Goal: Task Accomplishment & Management: Use online tool/utility

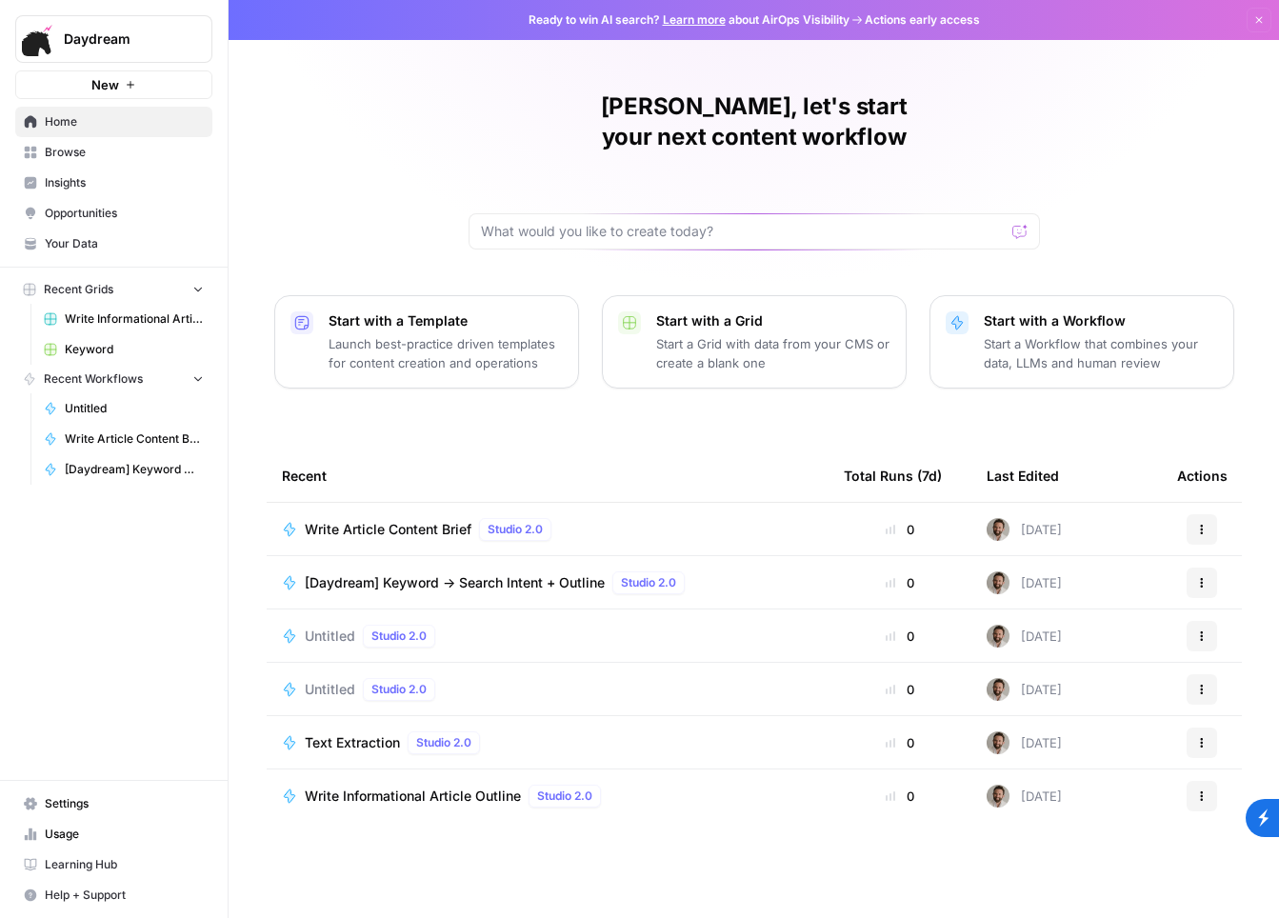
click at [401, 518] on div "Write Article Content Brief Studio 2.0" at bounding box center [432, 529] width 254 height 23
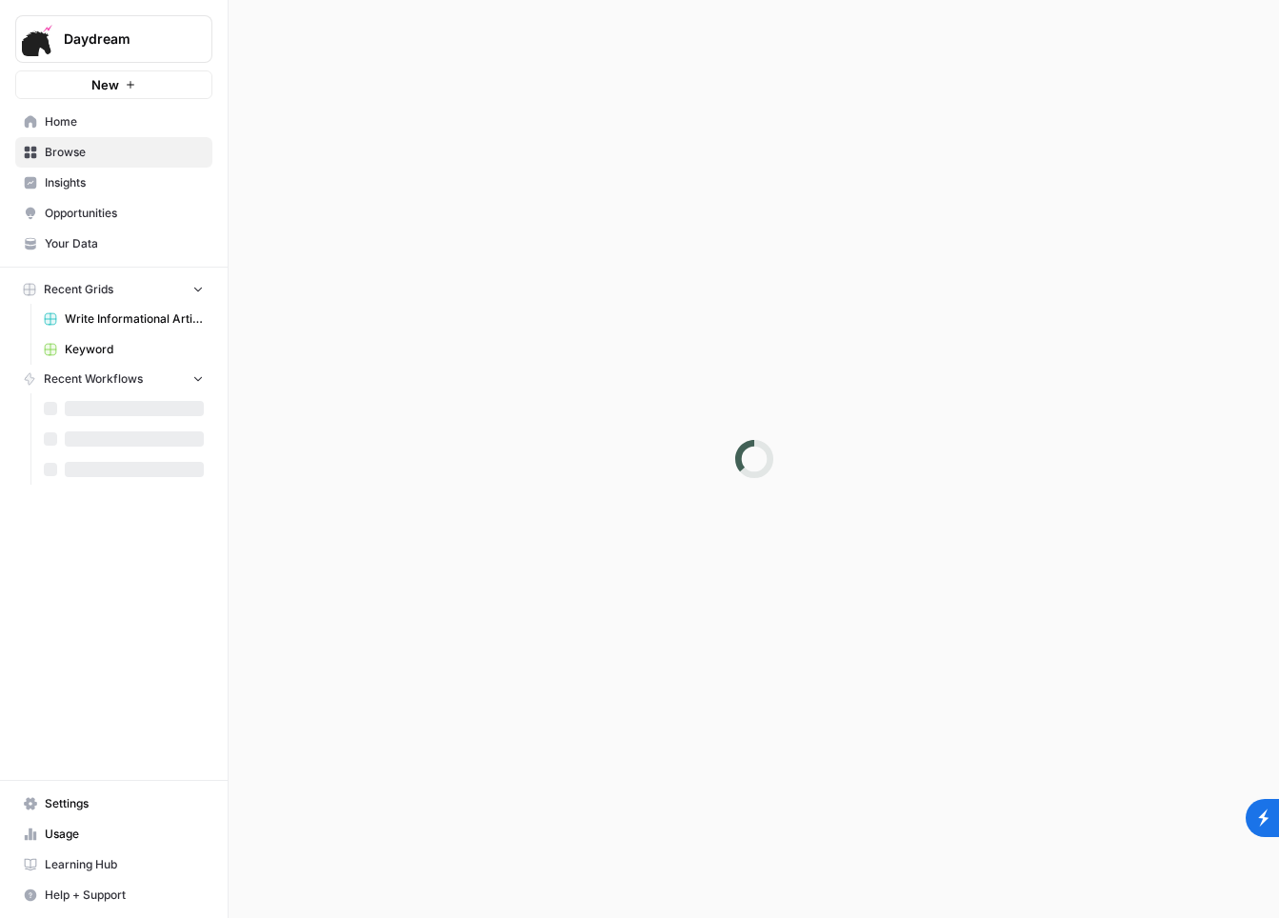
click at [401, 508] on div at bounding box center [753, 459] width 1050 height 918
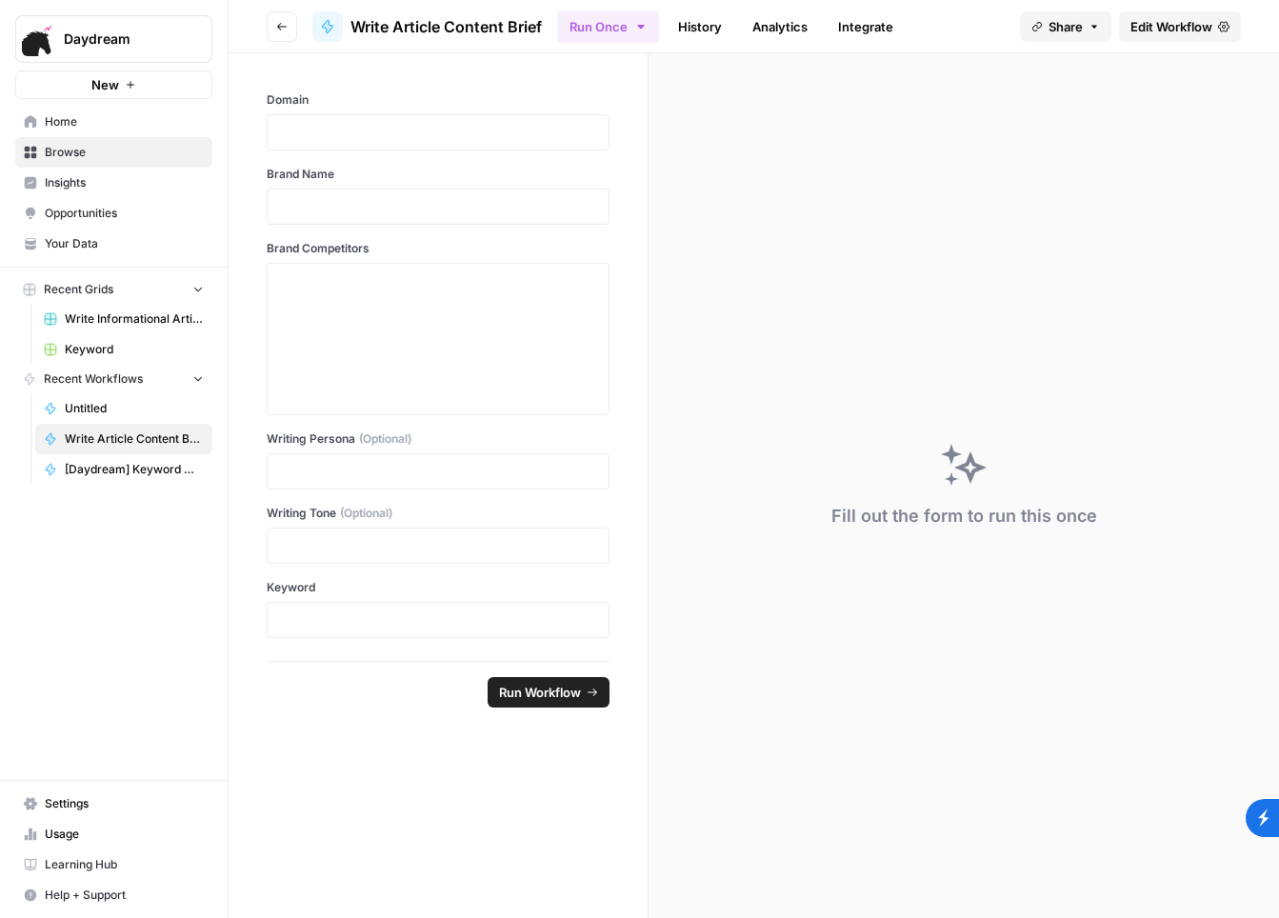
click at [278, 22] on icon "button" at bounding box center [281, 26] width 11 height 11
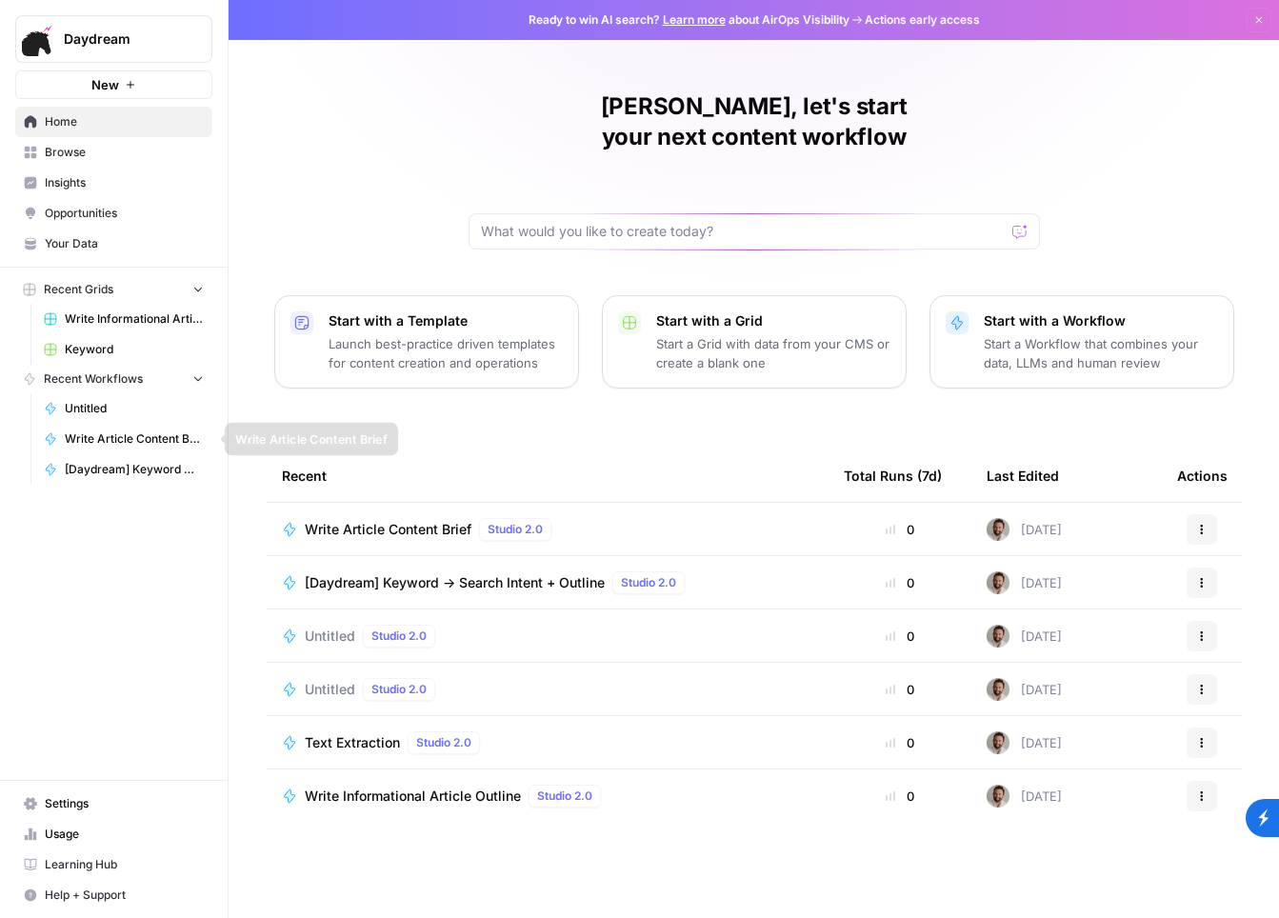
click at [126, 426] on link "Write Article Content Brief" at bounding box center [123, 439] width 177 height 30
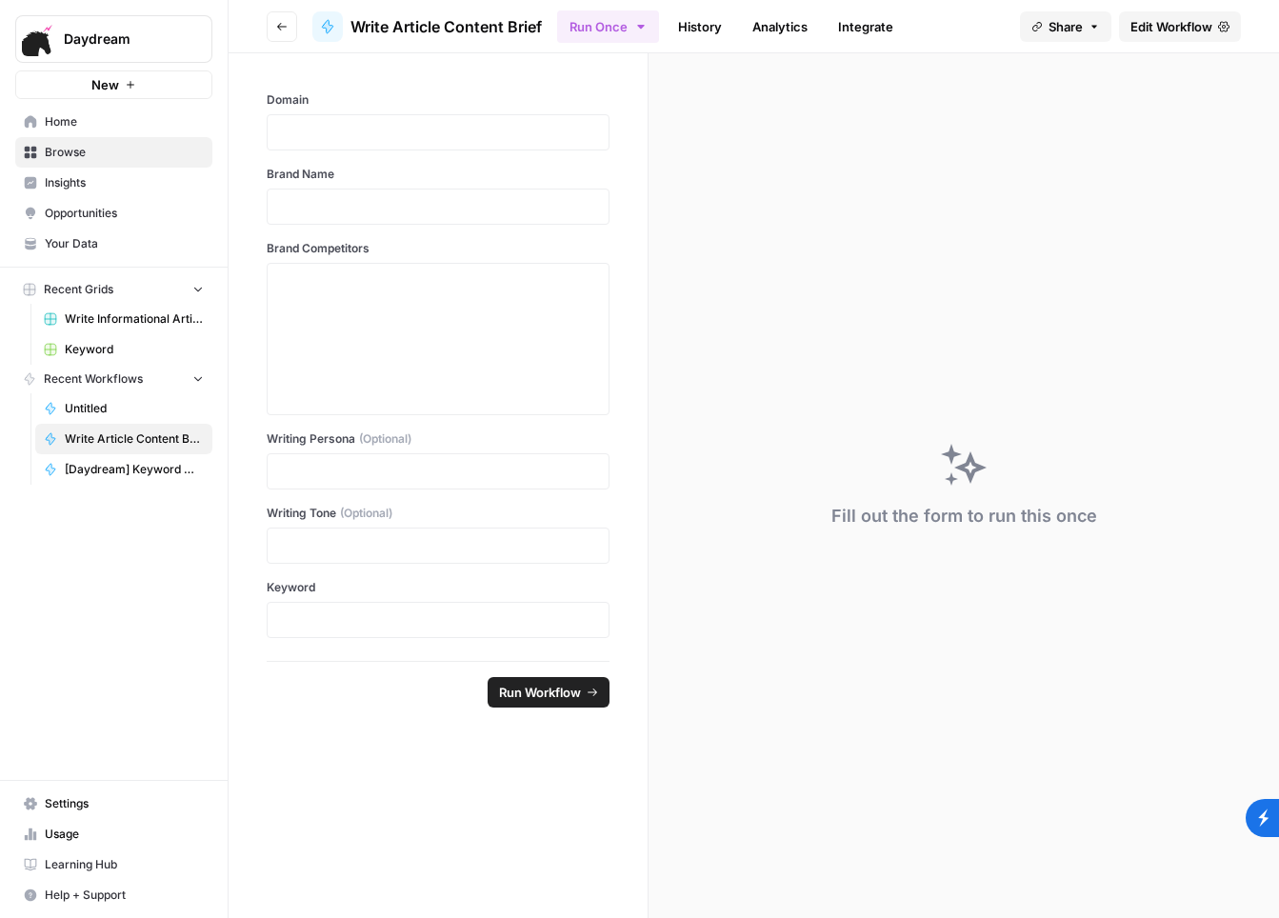
click at [141, 331] on link "Write Informational Articles" at bounding box center [123, 319] width 177 height 30
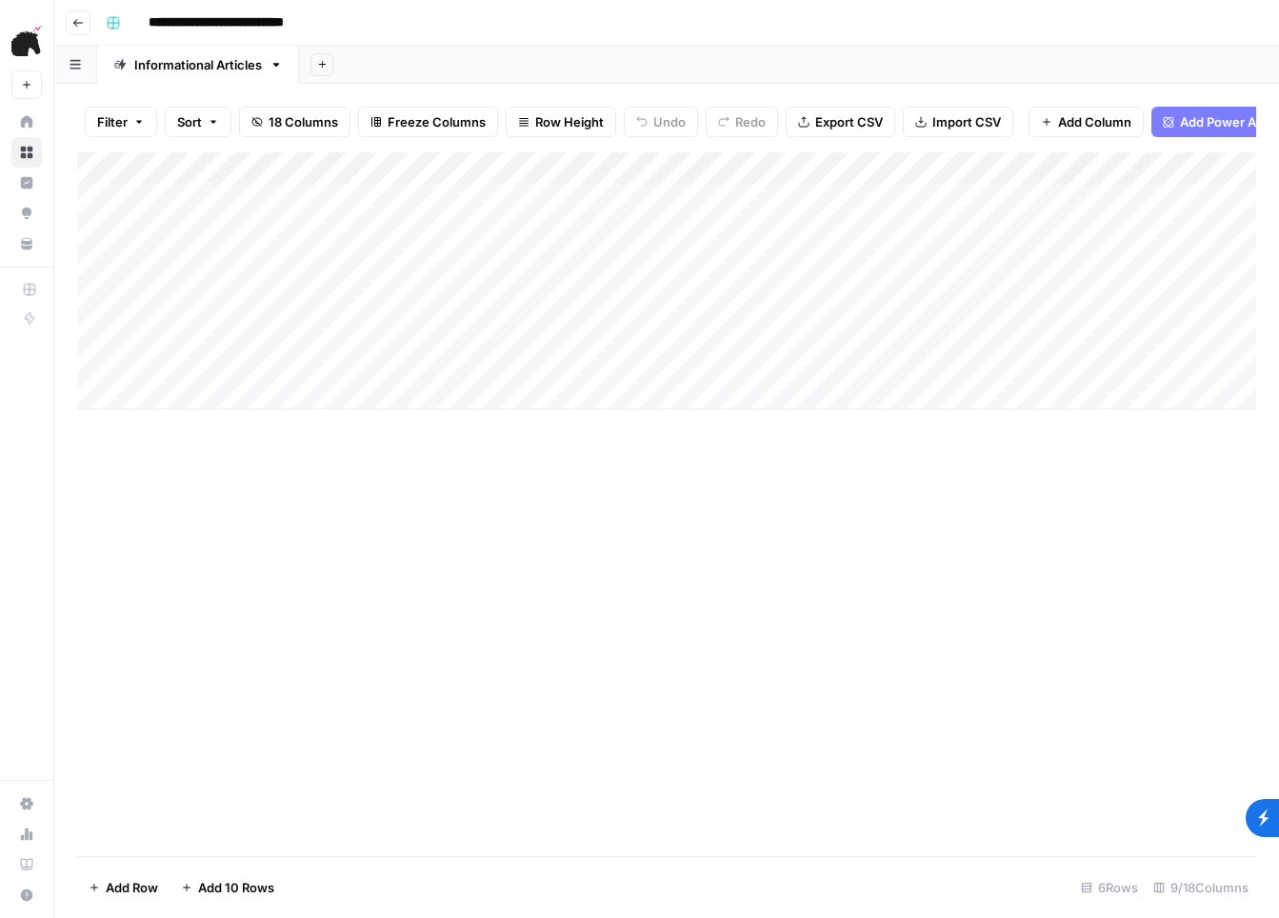
click at [513, 202] on div "Add Column" at bounding box center [666, 280] width 1179 height 257
click at [506, 213] on div "Add Column" at bounding box center [666, 280] width 1179 height 257
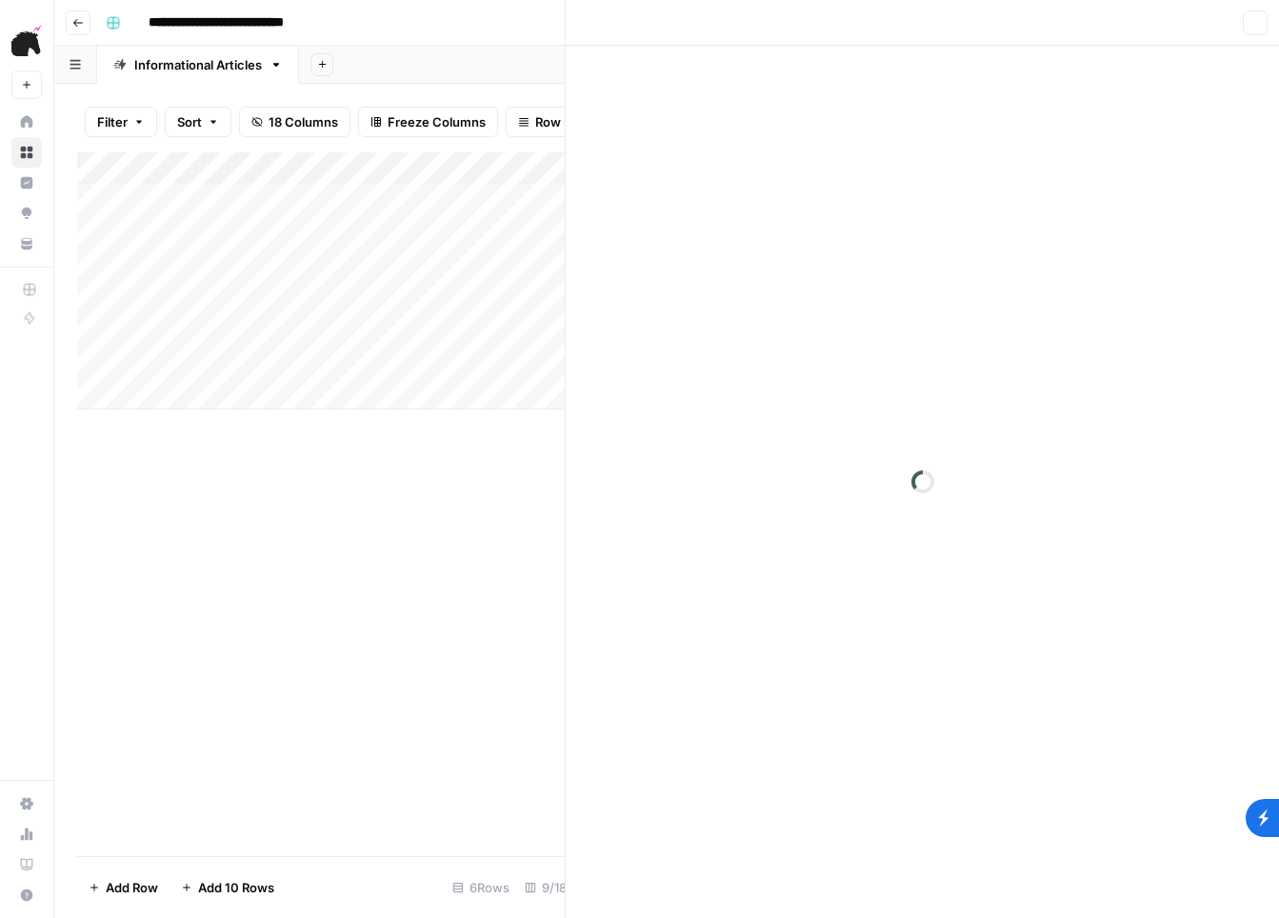
click at [506, 213] on body "**********" at bounding box center [639, 459] width 1279 height 918
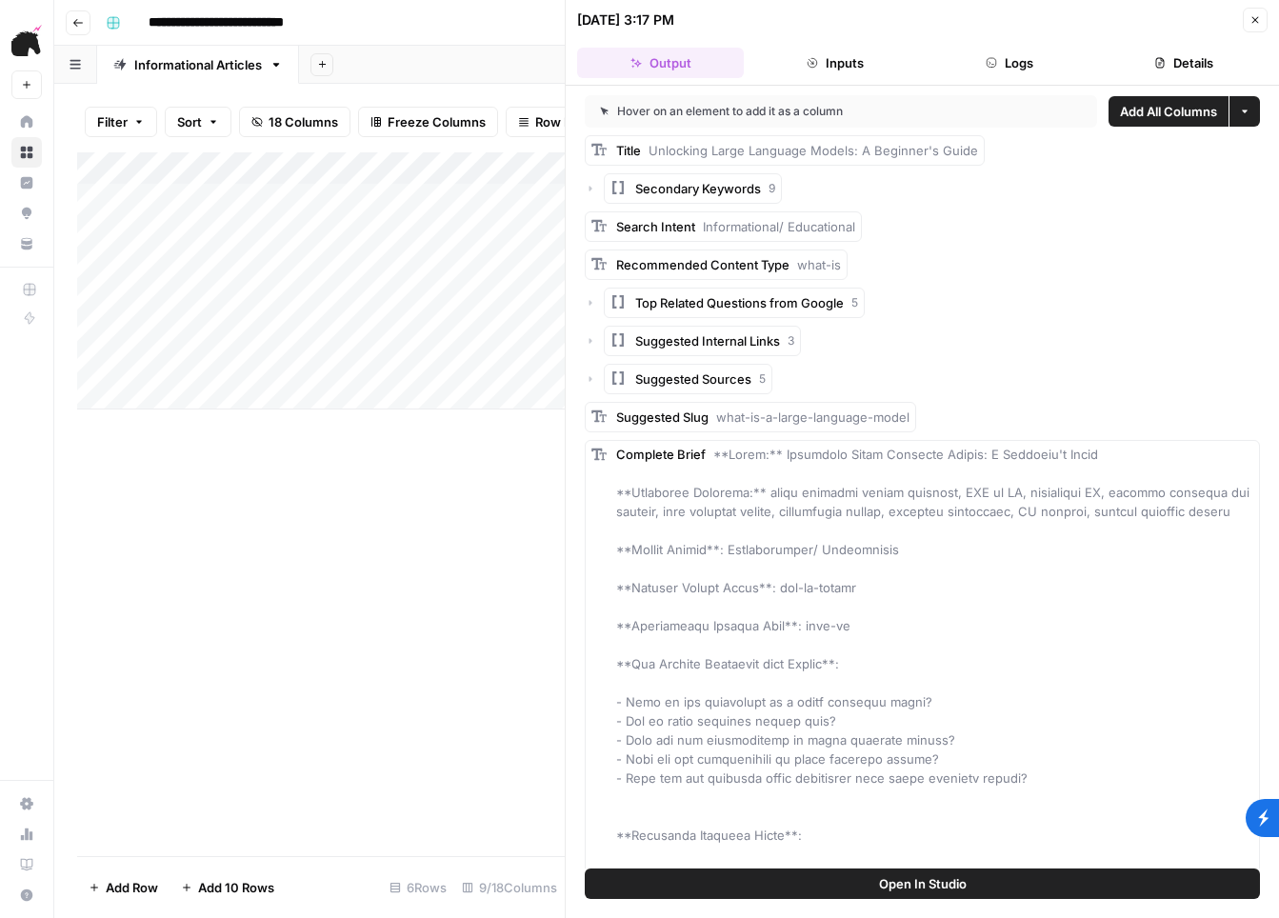
click at [840, 68] on button "Inputs" at bounding box center [834, 63] width 167 height 30
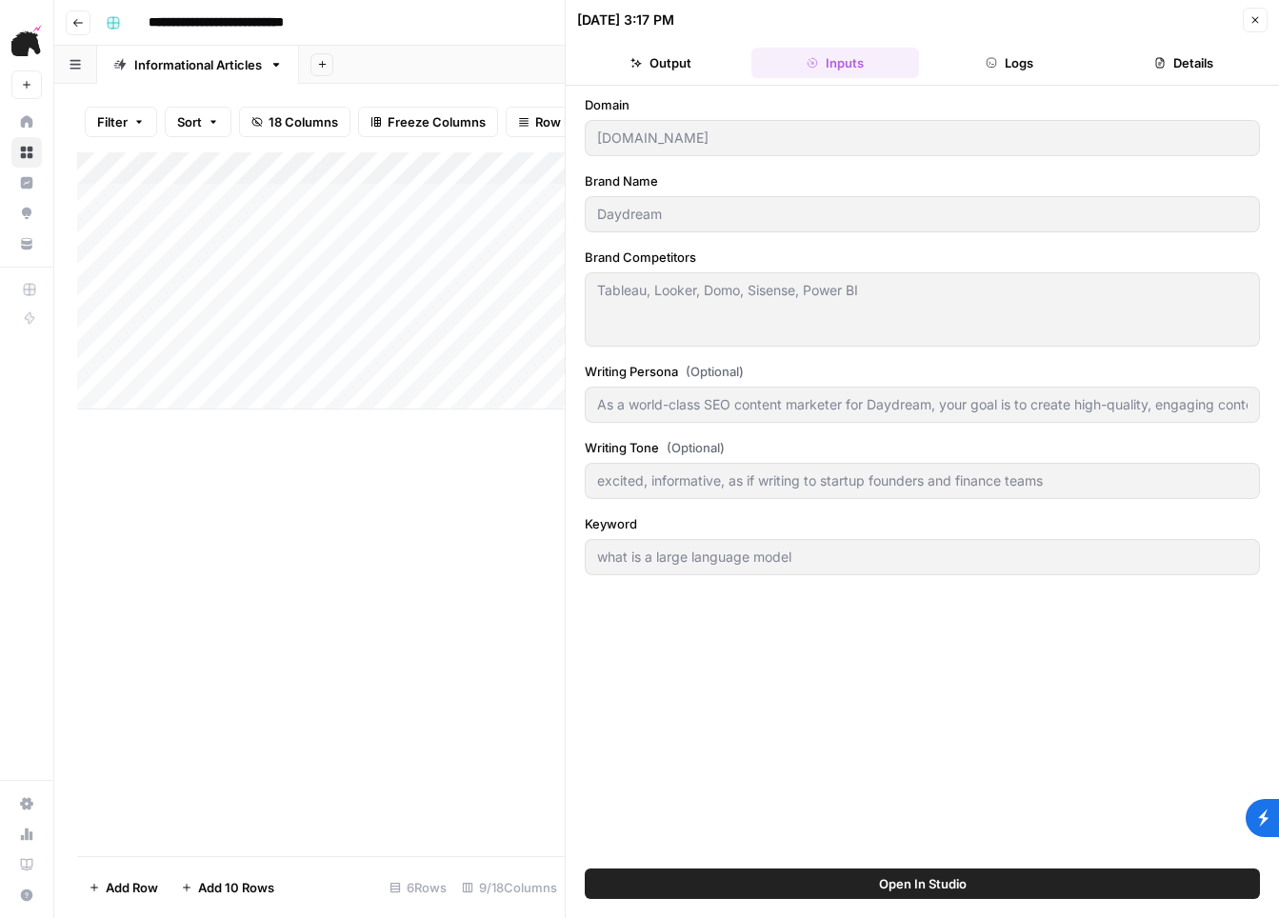
click at [990, 65] on icon "button" at bounding box center [990, 62] width 11 height 11
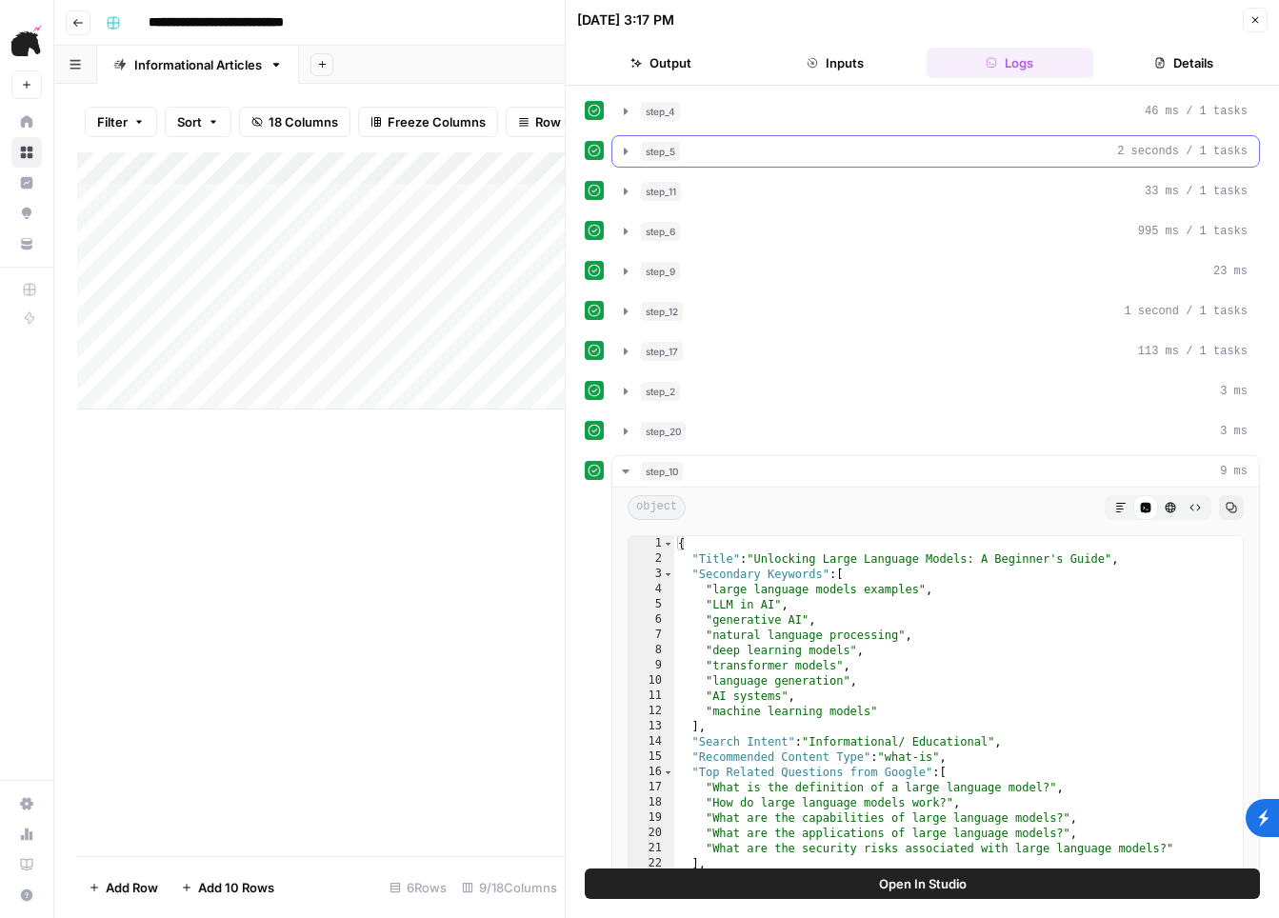
click at [879, 154] on div "step_5 2 seconds / 1 tasks" at bounding box center [944, 151] width 606 height 19
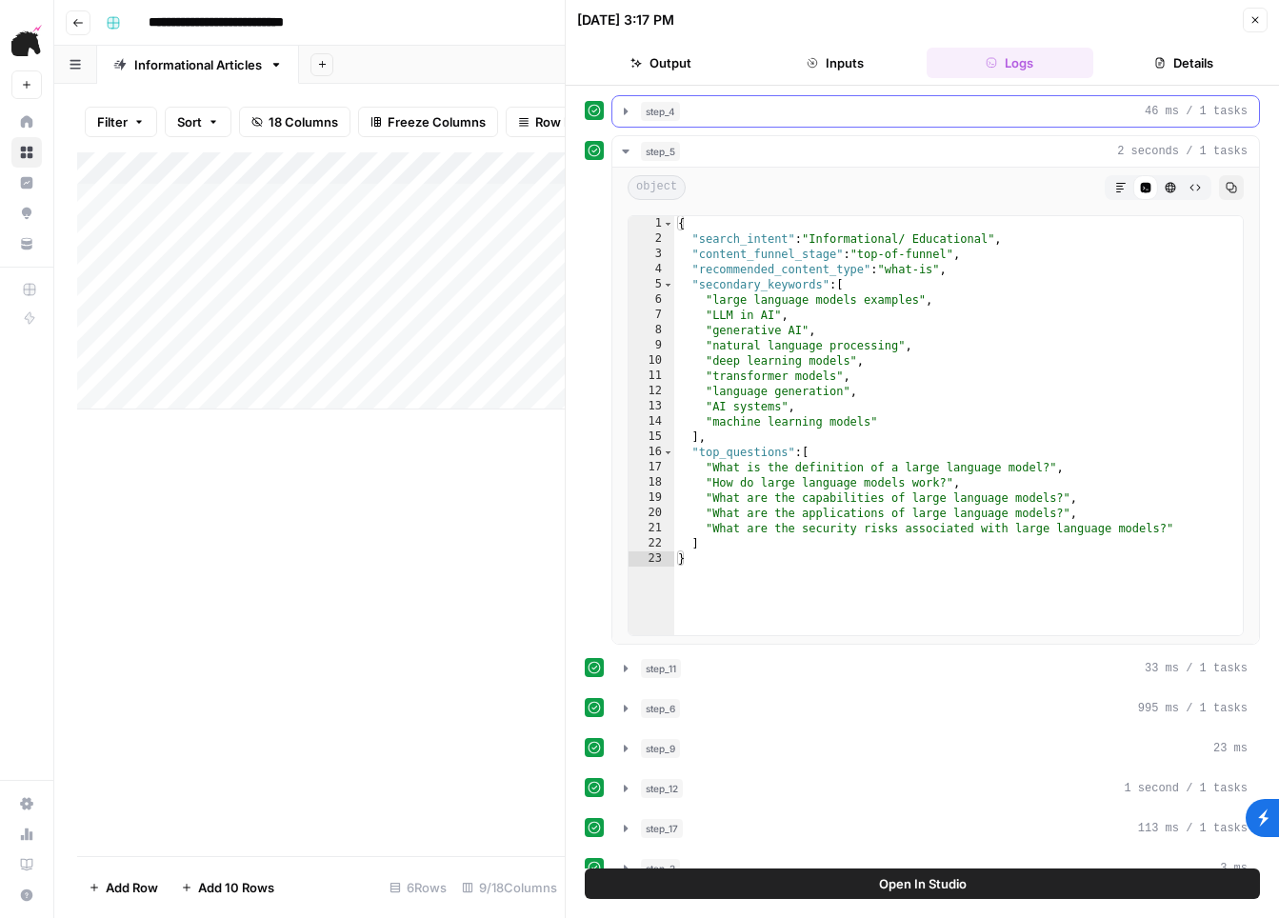
click at [868, 115] on div "step_4 46 ms / 1 tasks" at bounding box center [944, 111] width 606 height 19
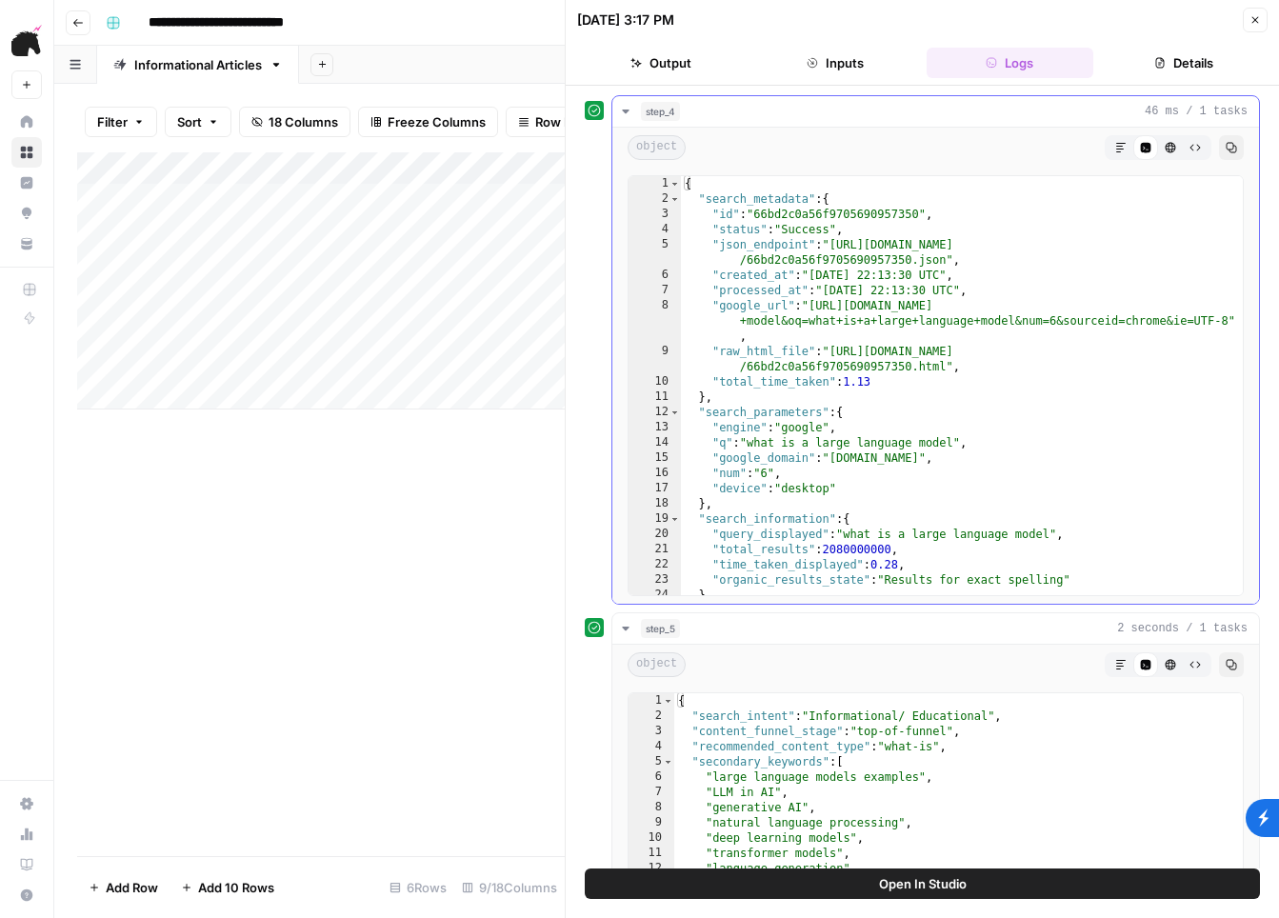
click at [936, 110] on div "step_4 46 ms / 1 tasks" at bounding box center [944, 111] width 606 height 19
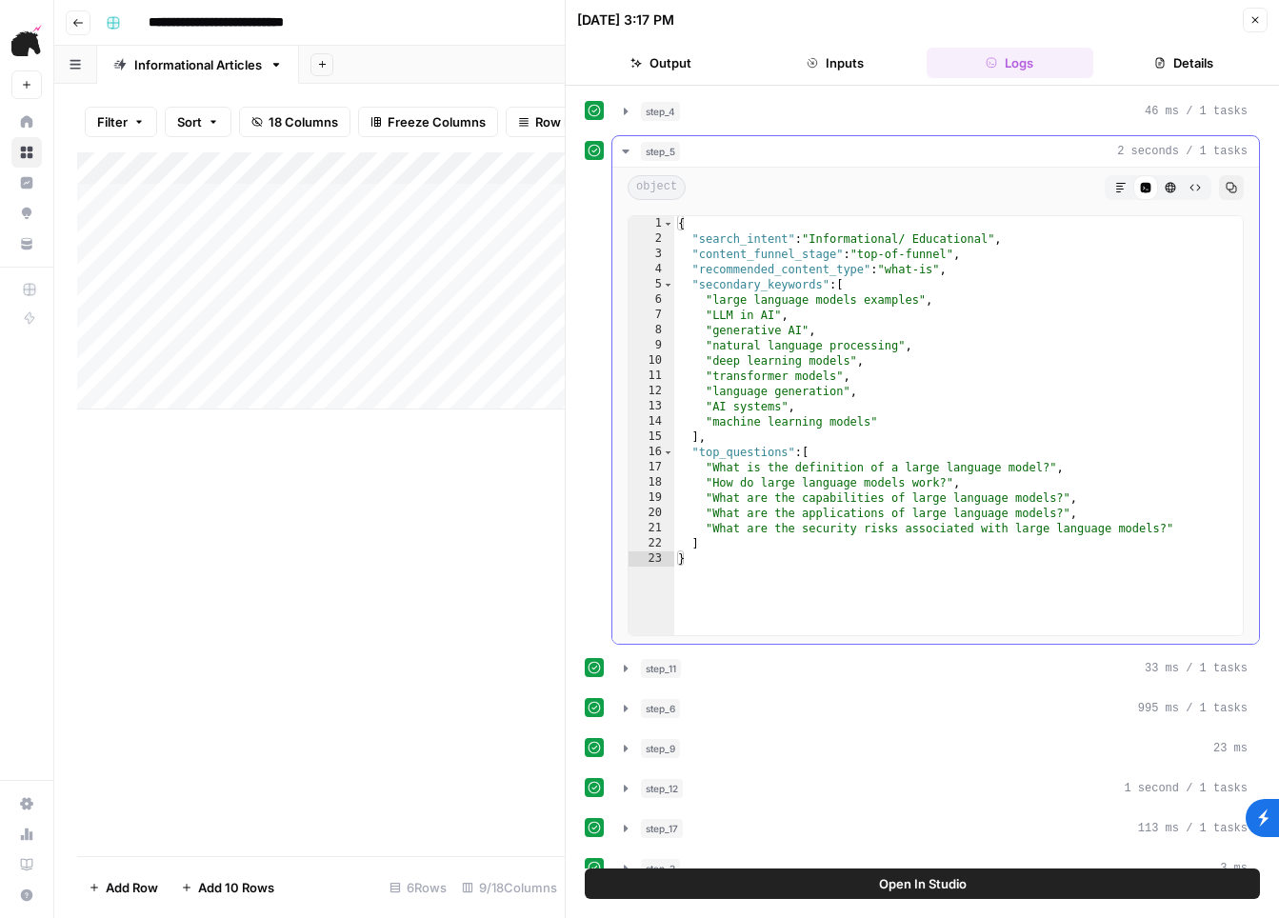
click at [848, 138] on button "step_5 2 seconds / 1 tasks" at bounding box center [935, 151] width 646 height 30
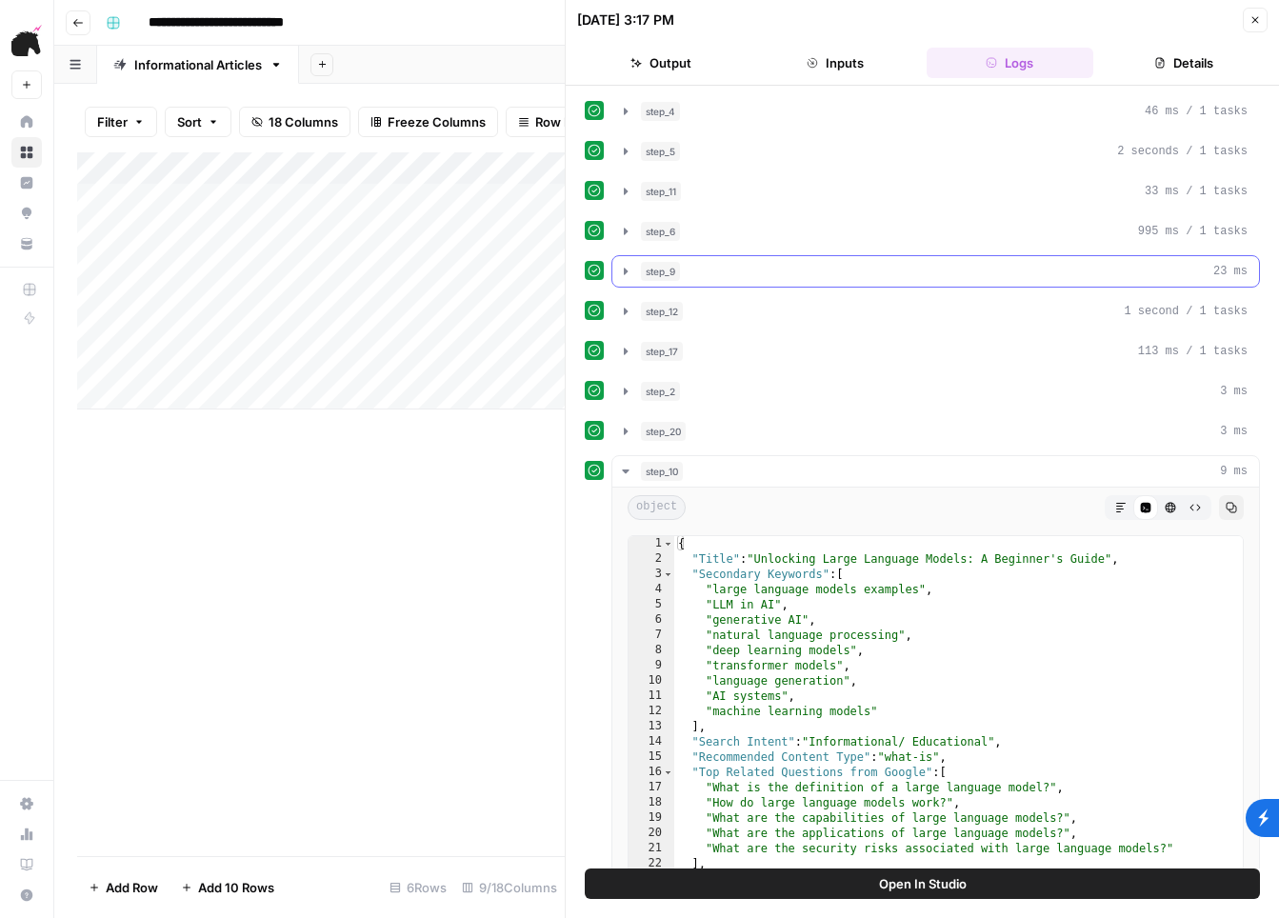
scroll to position [106, 0]
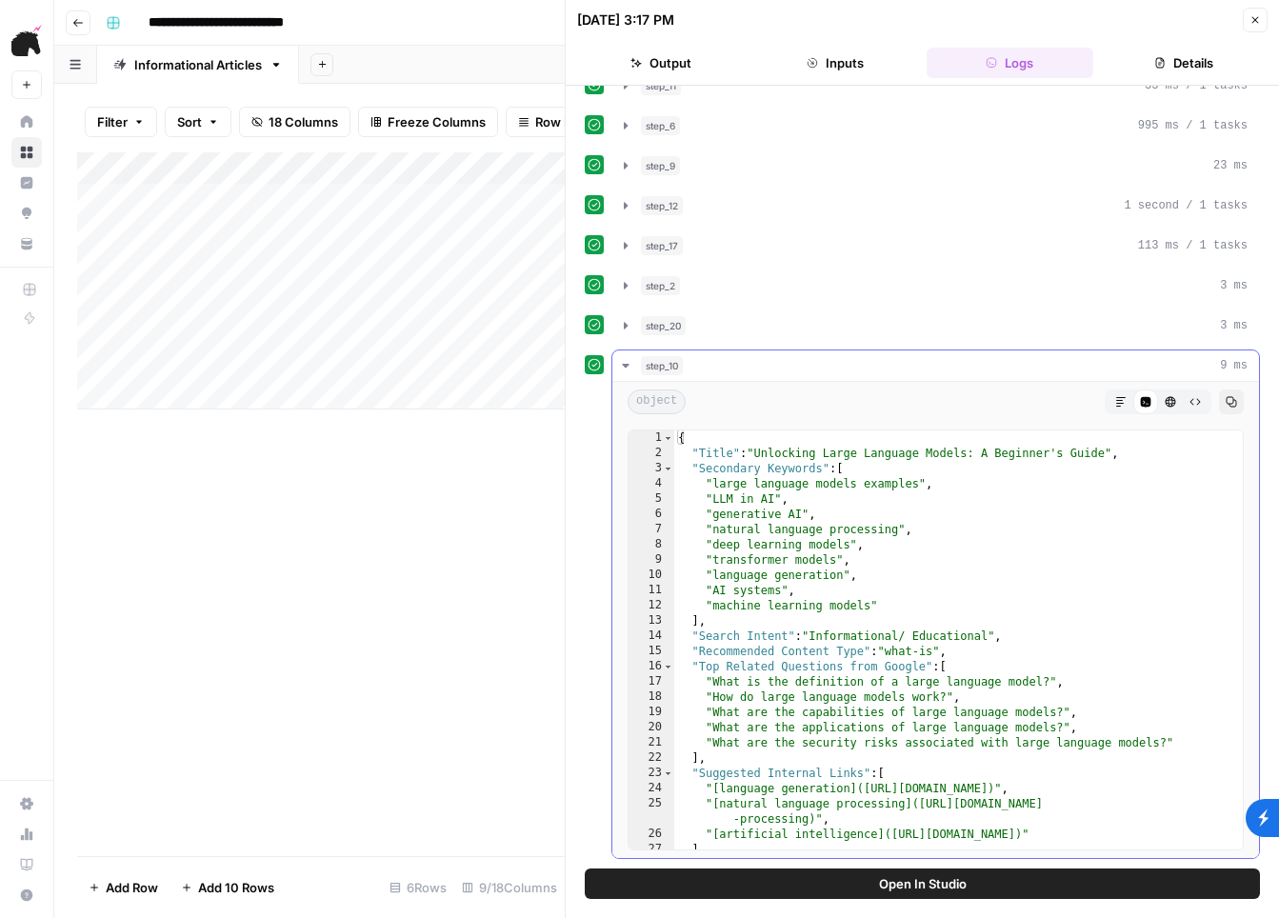
click at [798, 359] on div "step_10 9 ms" at bounding box center [944, 365] width 606 height 19
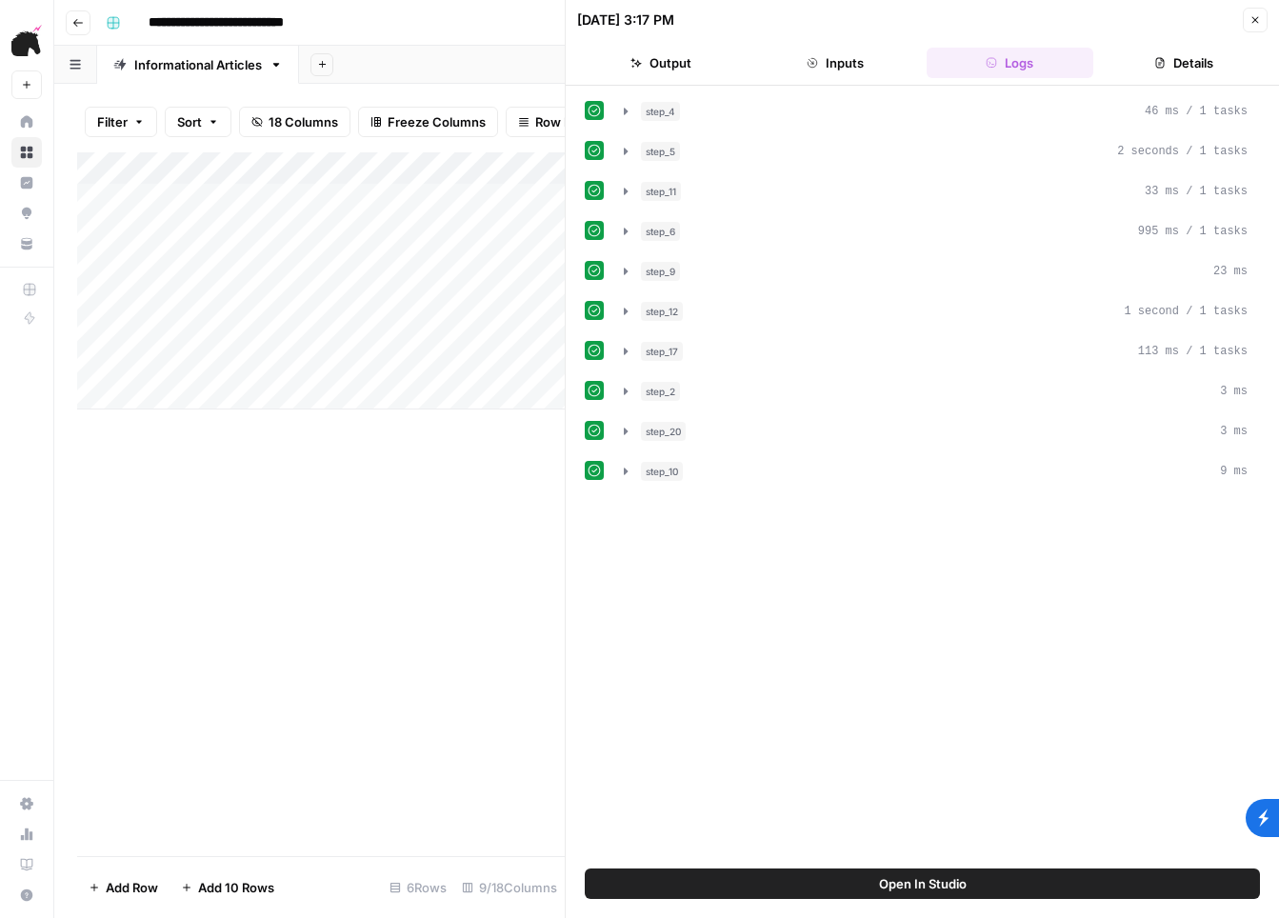
click at [404, 474] on div "Add Column" at bounding box center [320, 504] width 487 height 704
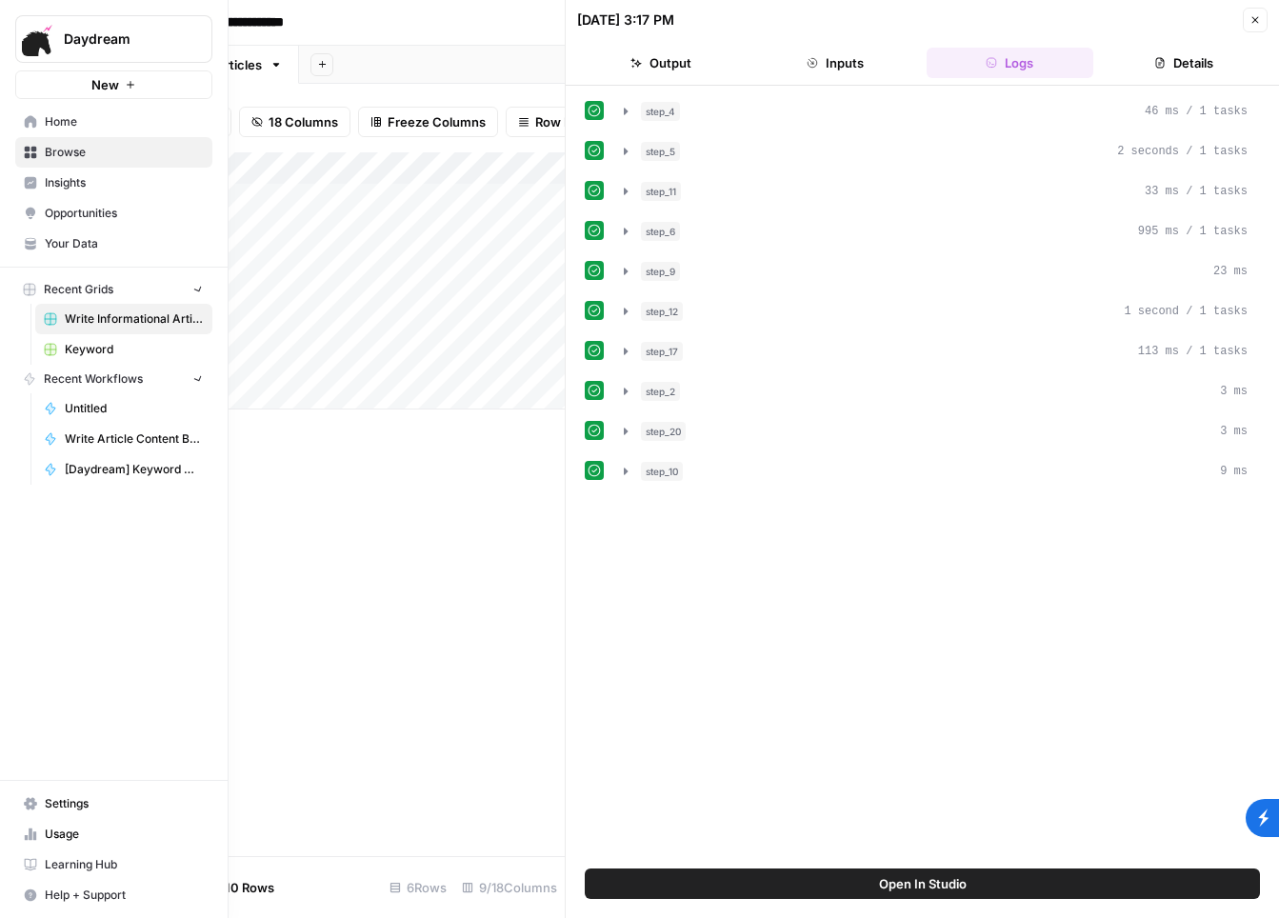
click at [37, 124] on link "Home" at bounding box center [113, 122] width 197 height 30
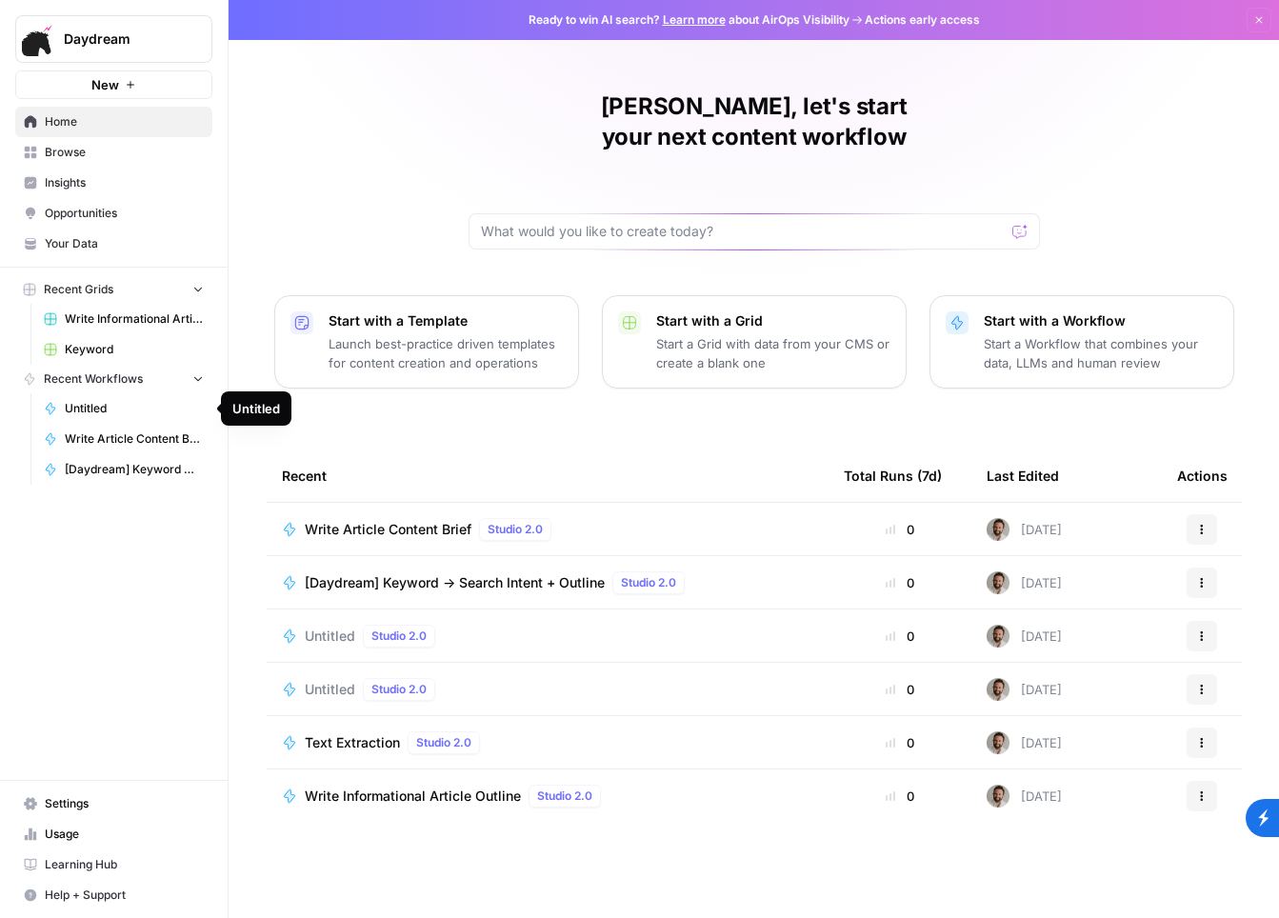
click at [132, 436] on span "Write Article Content Brief" at bounding box center [134, 438] width 139 height 17
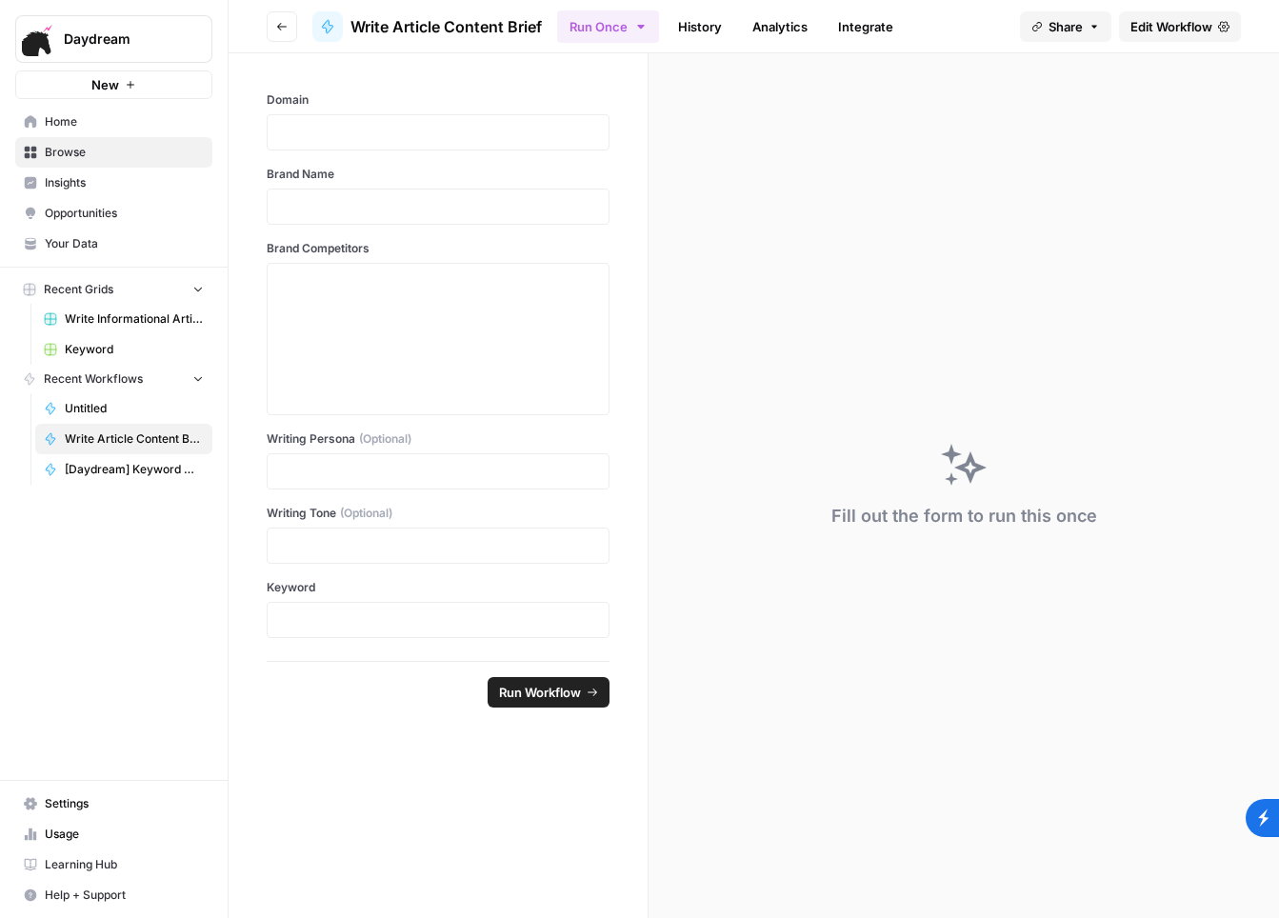
click at [726, 33] on link "History" at bounding box center [699, 26] width 67 height 30
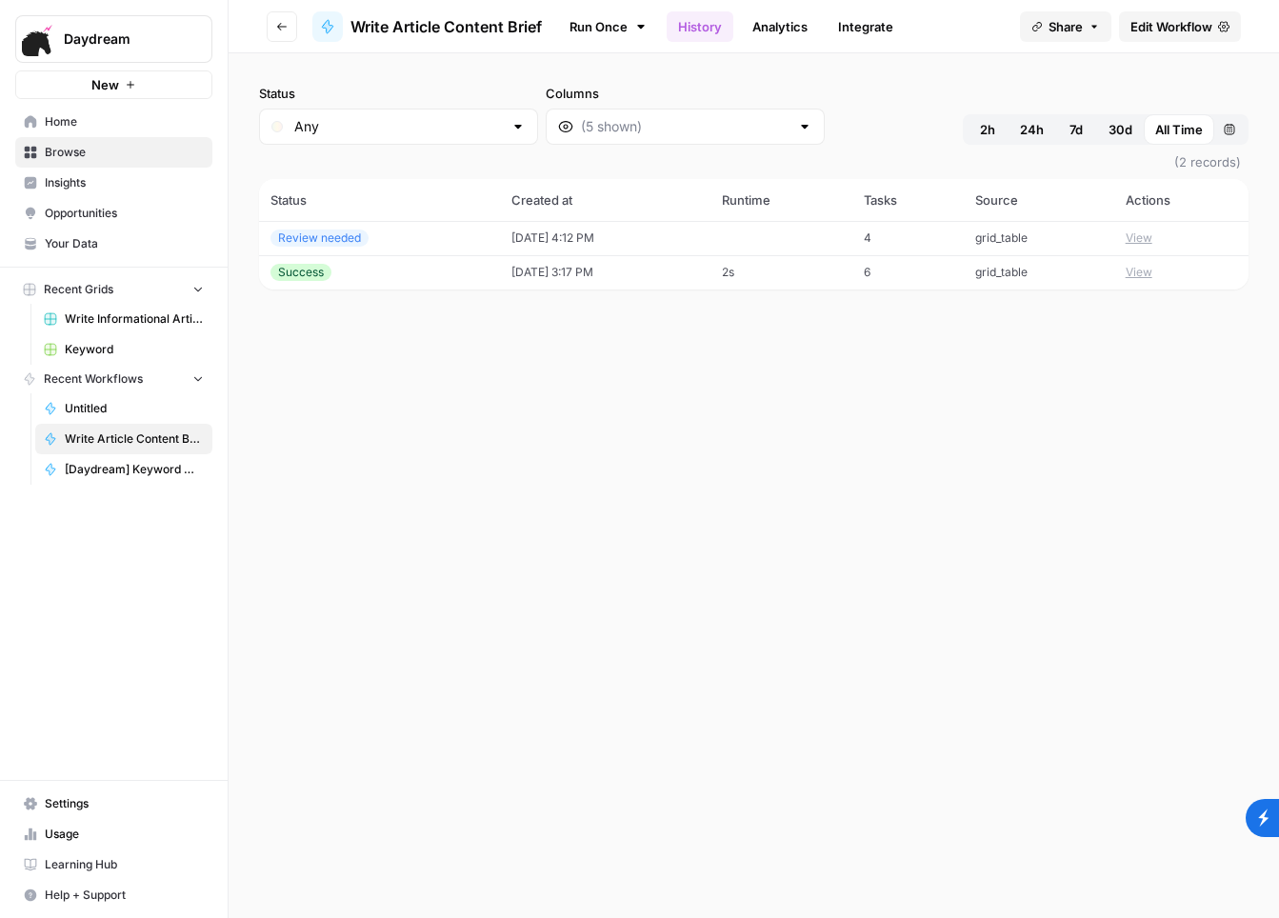
click at [362, 226] on td "Review needed" at bounding box center [379, 238] width 241 height 34
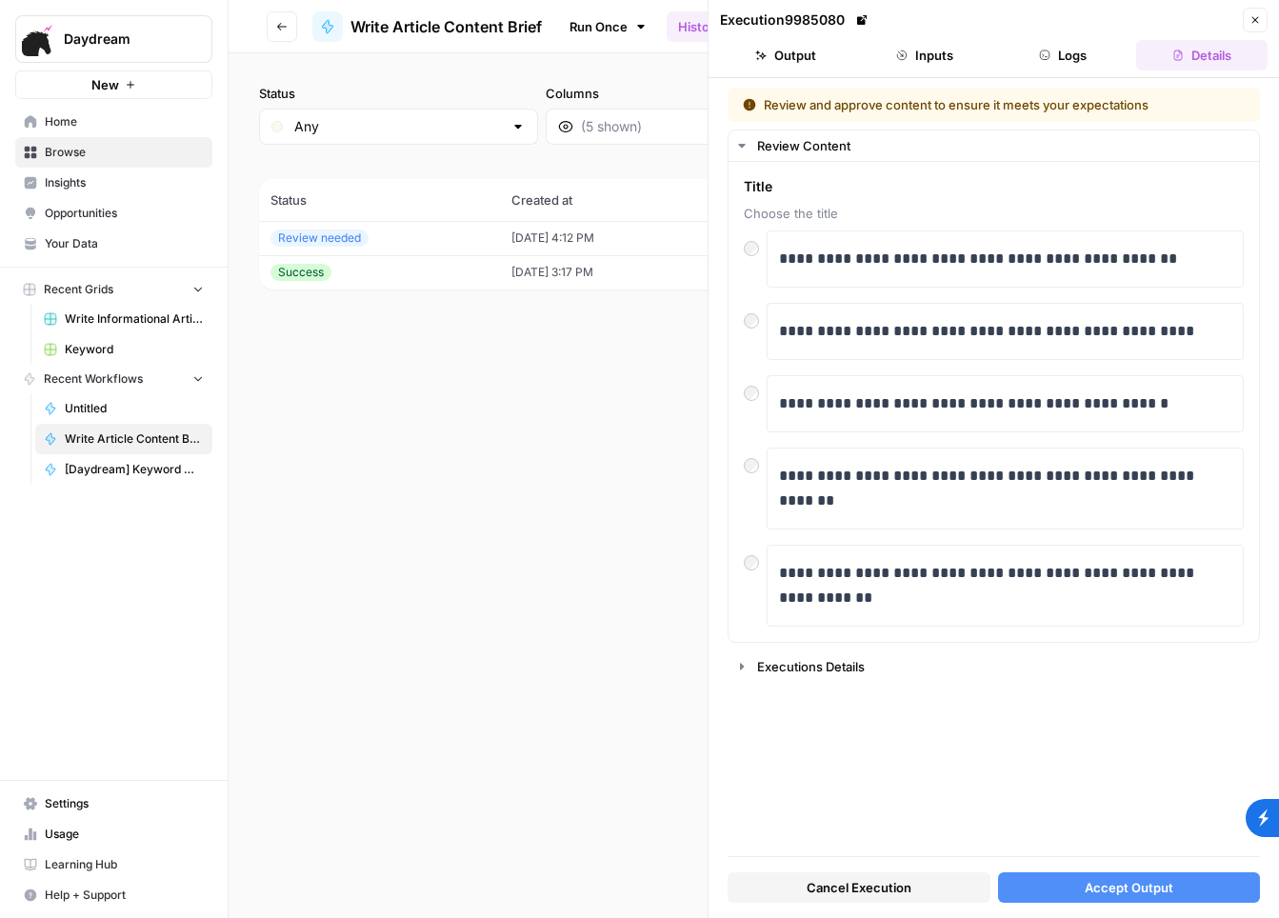
click at [520, 279] on td "[DATE] 3:17 PM" at bounding box center [605, 272] width 210 height 34
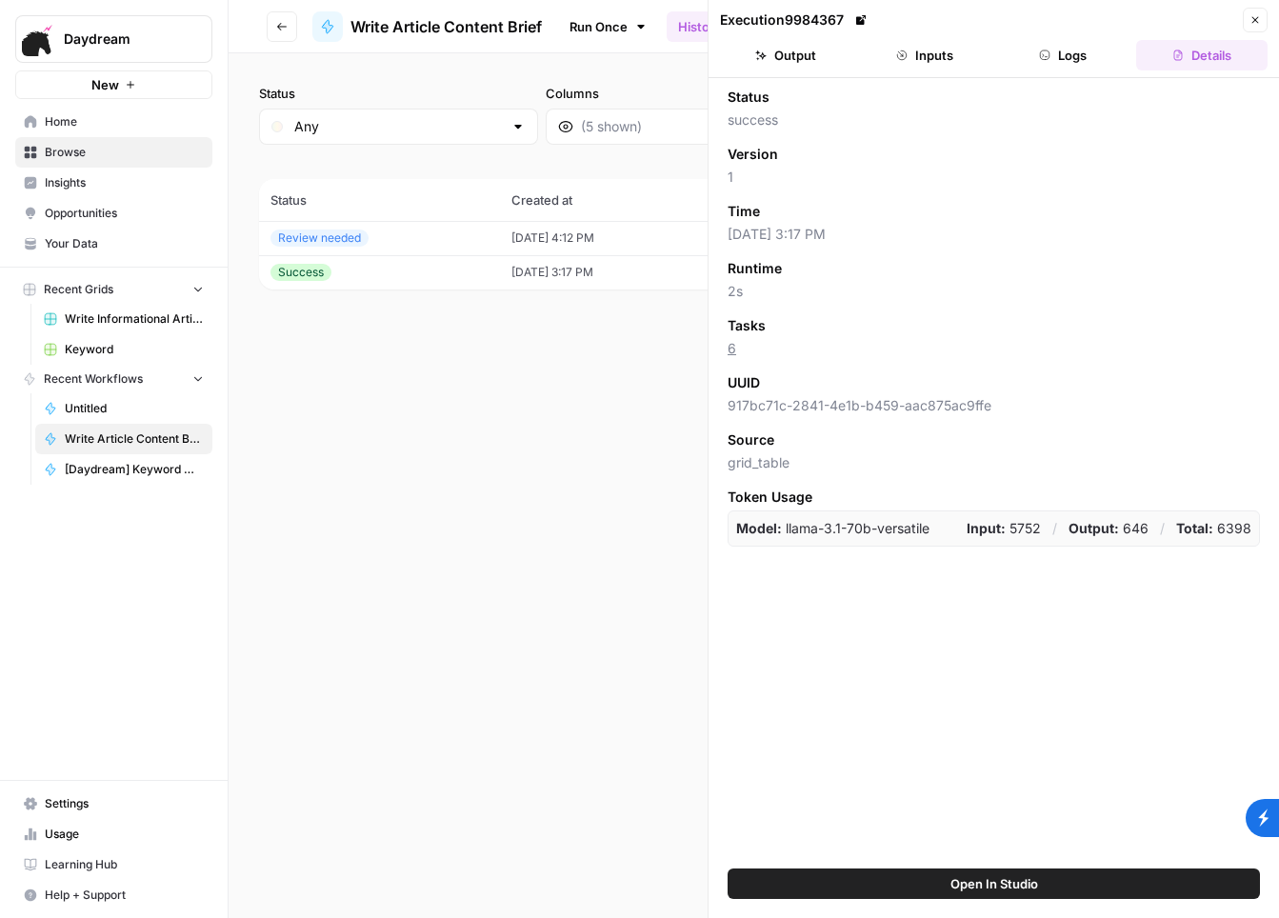
click at [844, 262] on div "Runtime" at bounding box center [993, 268] width 532 height 19
click at [939, 69] on button "Inputs" at bounding box center [924, 55] width 131 height 30
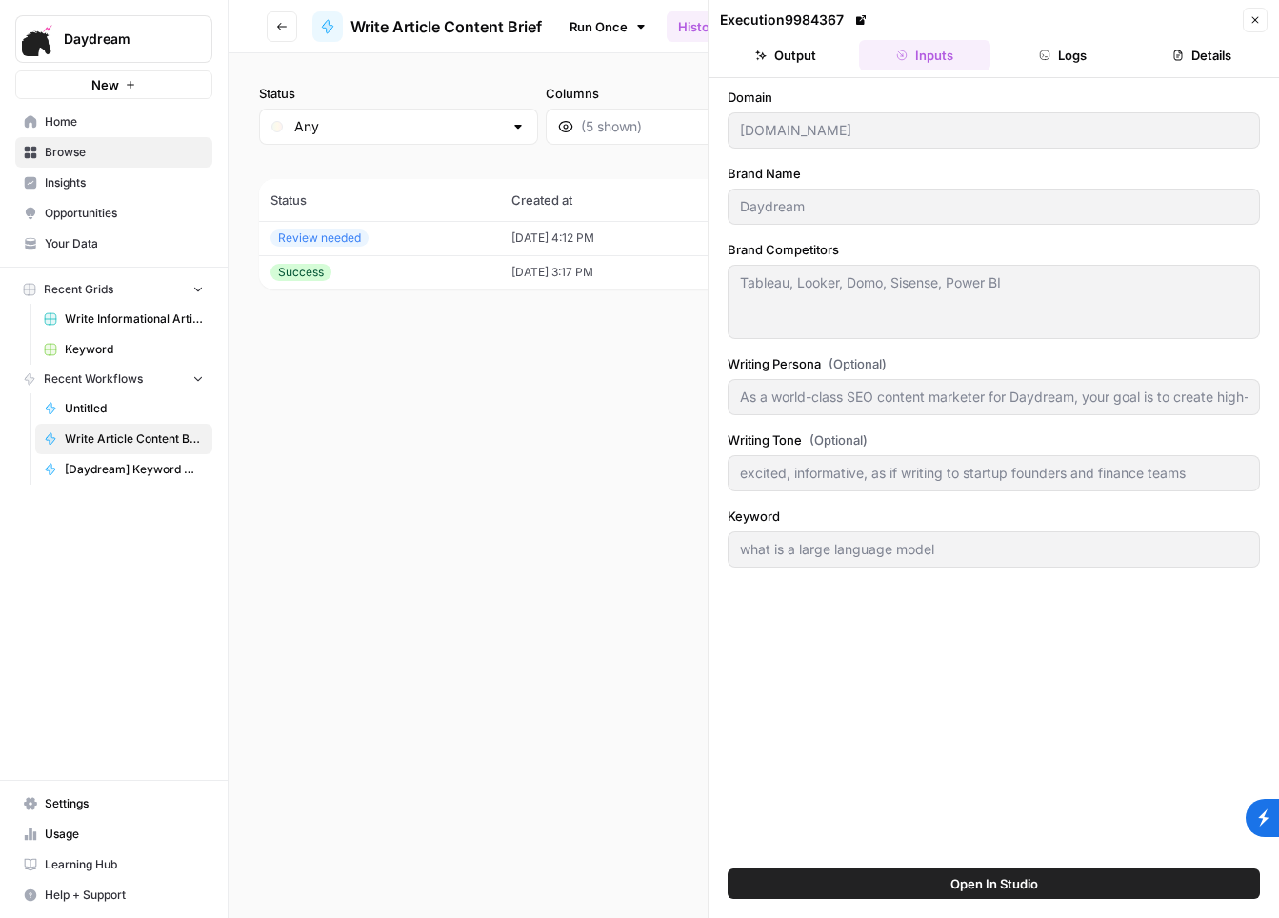
click at [1077, 56] on button "Logs" at bounding box center [1063, 55] width 131 height 30
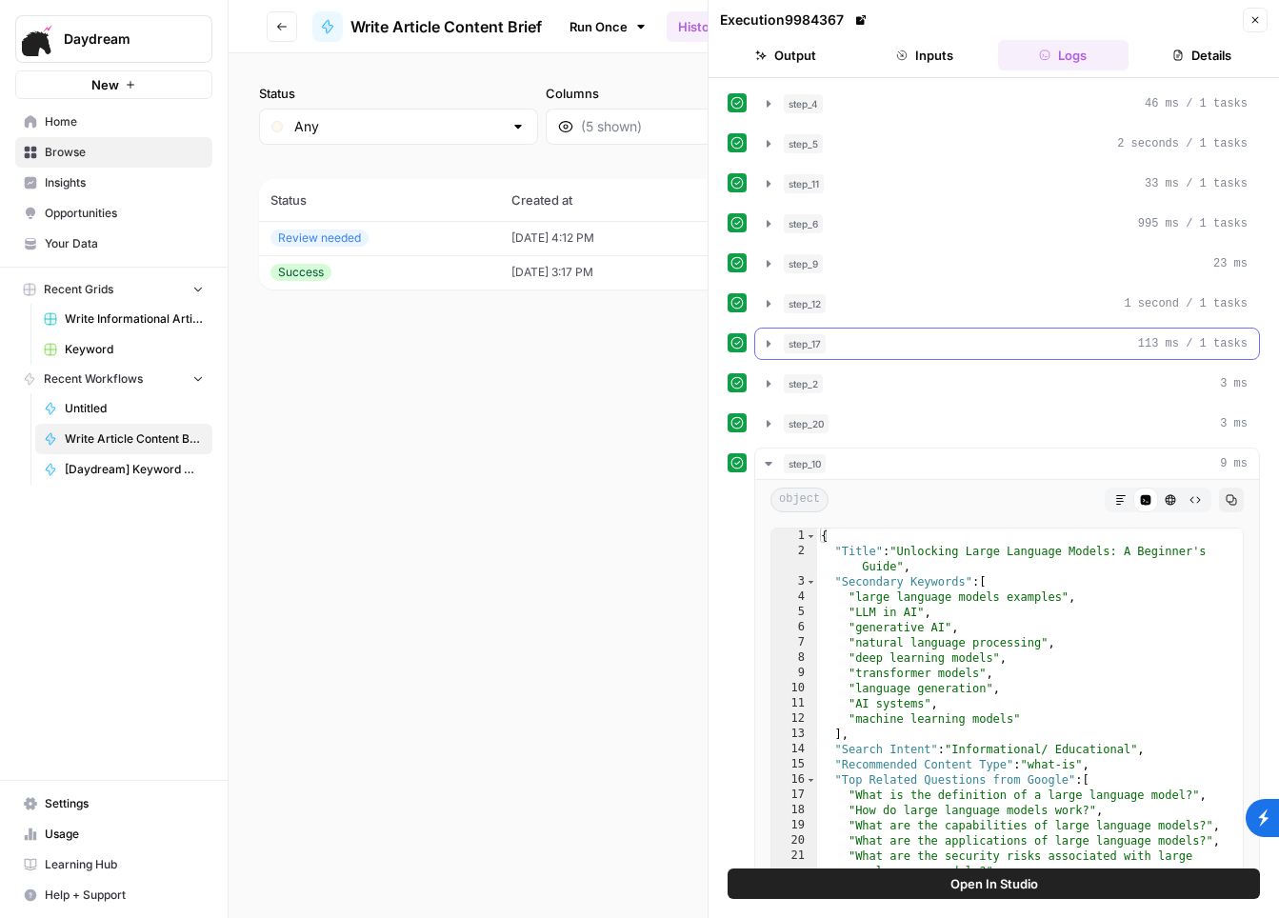
click at [927, 342] on div "step_17 113 ms / 1 tasks" at bounding box center [1016, 343] width 464 height 19
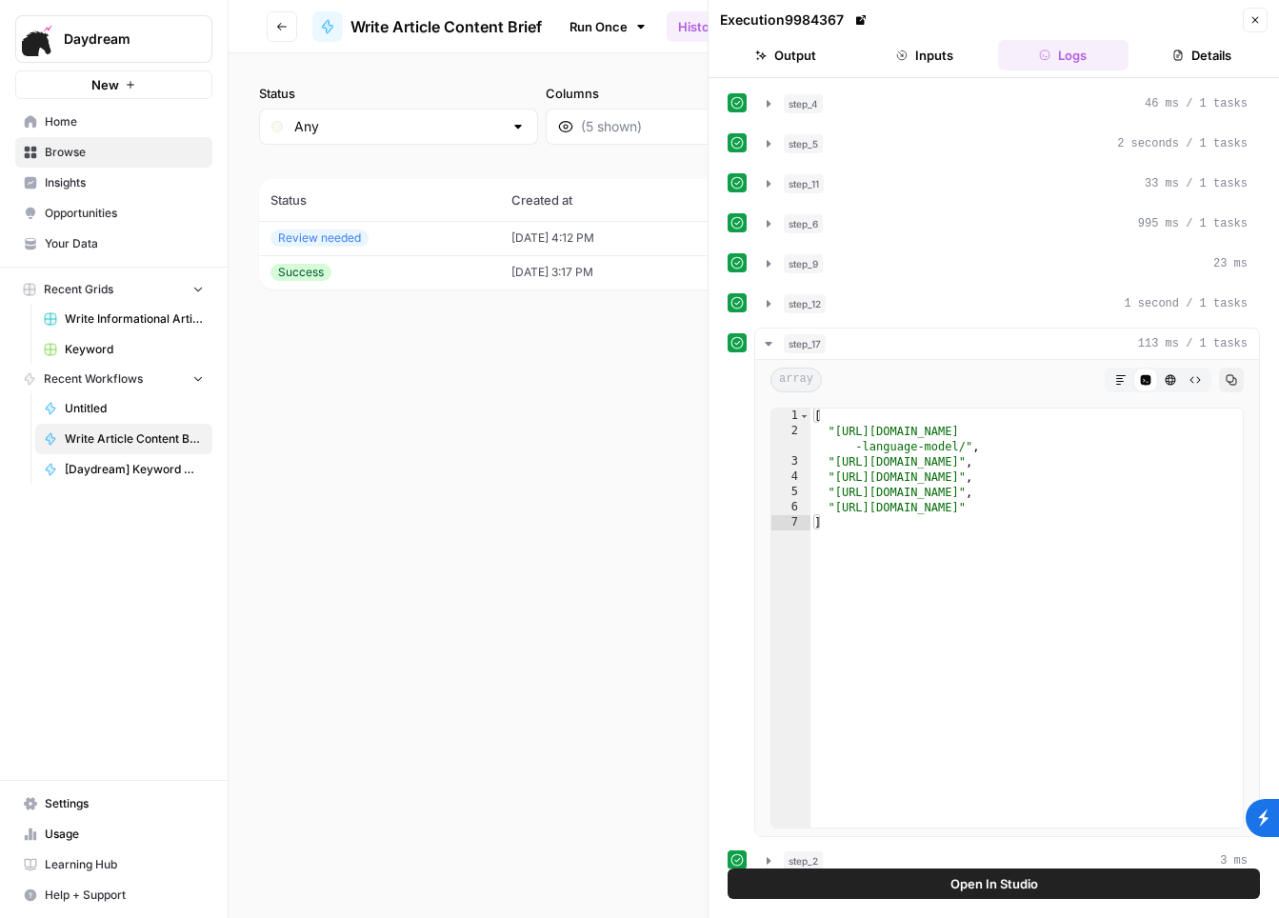
click at [993, 244] on div "step_4 46 ms / 1 tasks step_5 2 seconds / 1 tasks step_11 33 ms / 1 tasks step_…" at bounding box center [993, 761] width 532 height 1346
click at [966, 228] on div "step_6 995 ms / 1 tasks" at bounding box center [1016, 223] width 464 height 19
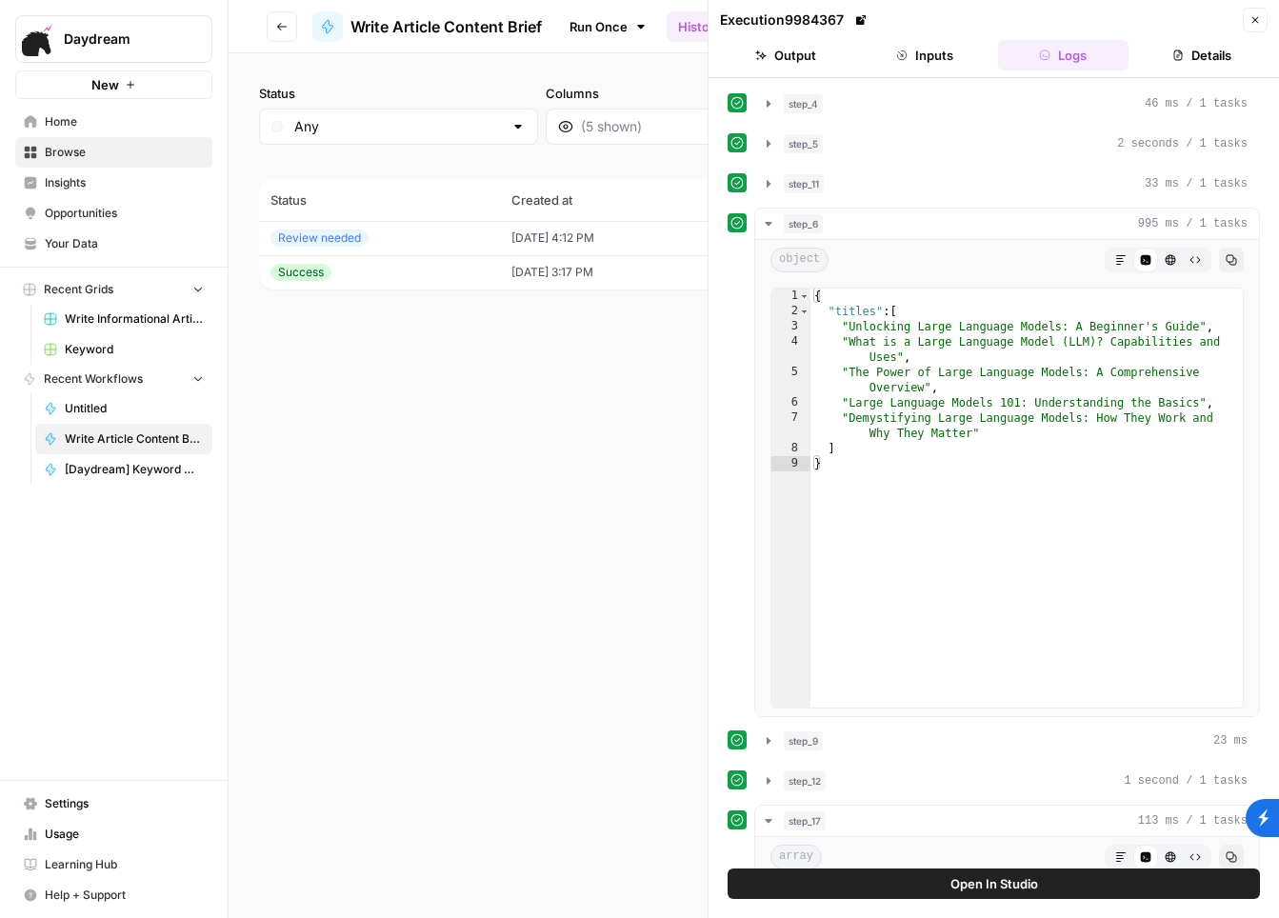
click at [808, 61] on button "Output" at bounding box center [785, 55] width 131 height 30
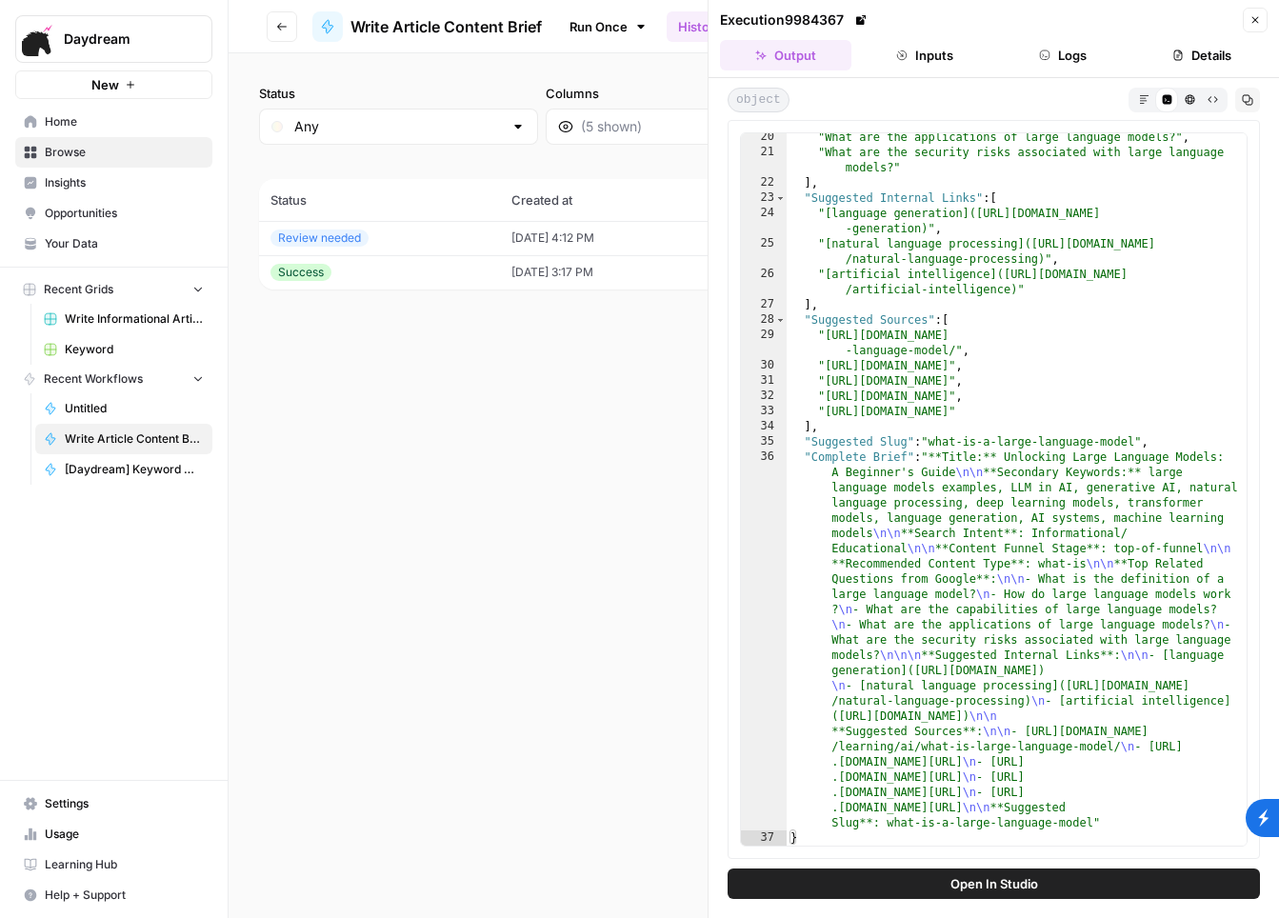
scroll to position [293, 0]
click at [169, 313] on span "Write Informational Articles" at bounding box center [134, 318] width 139 height 17
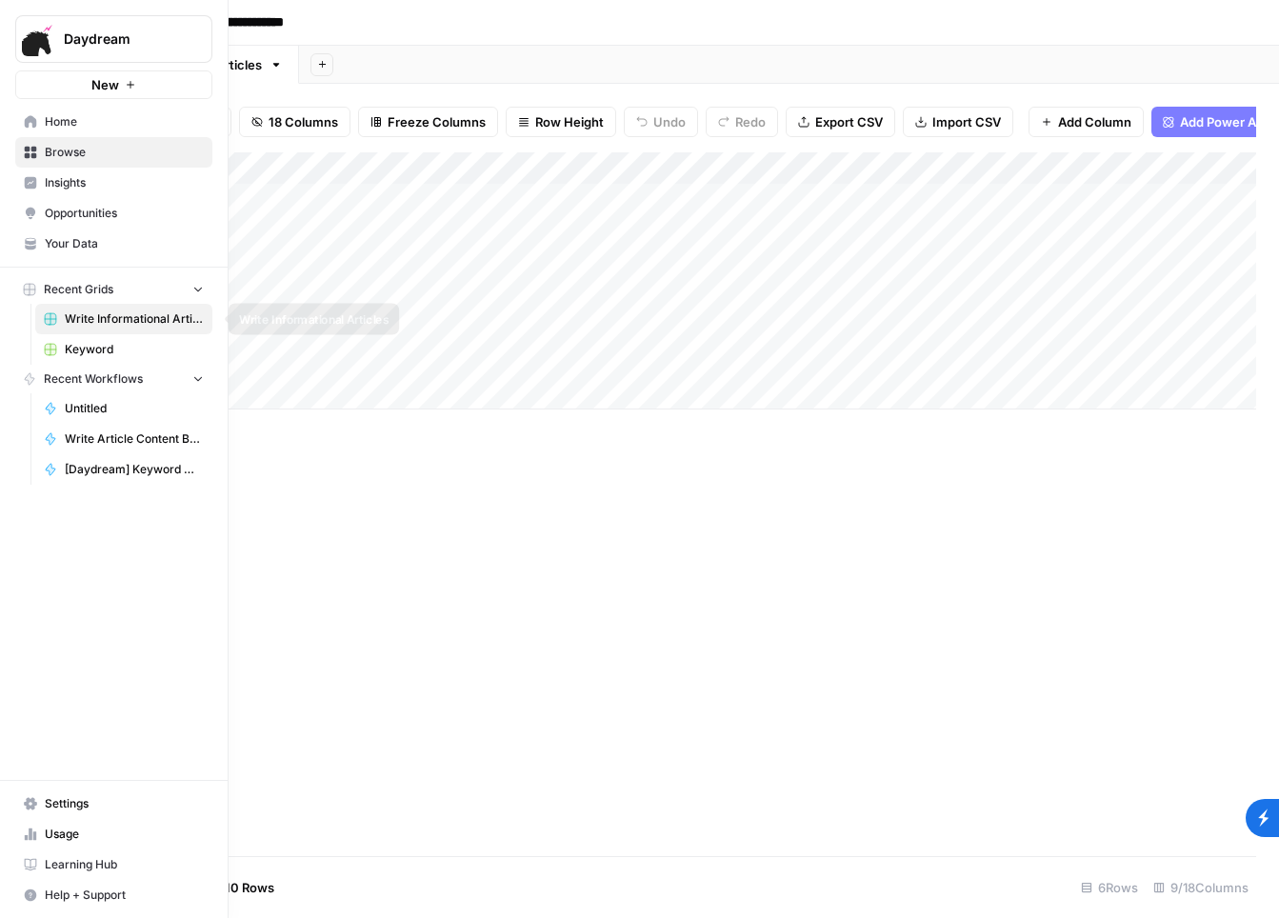
click at [107, 348] on span "Keyword" at bounding box center [134, 349] width 139 height 17
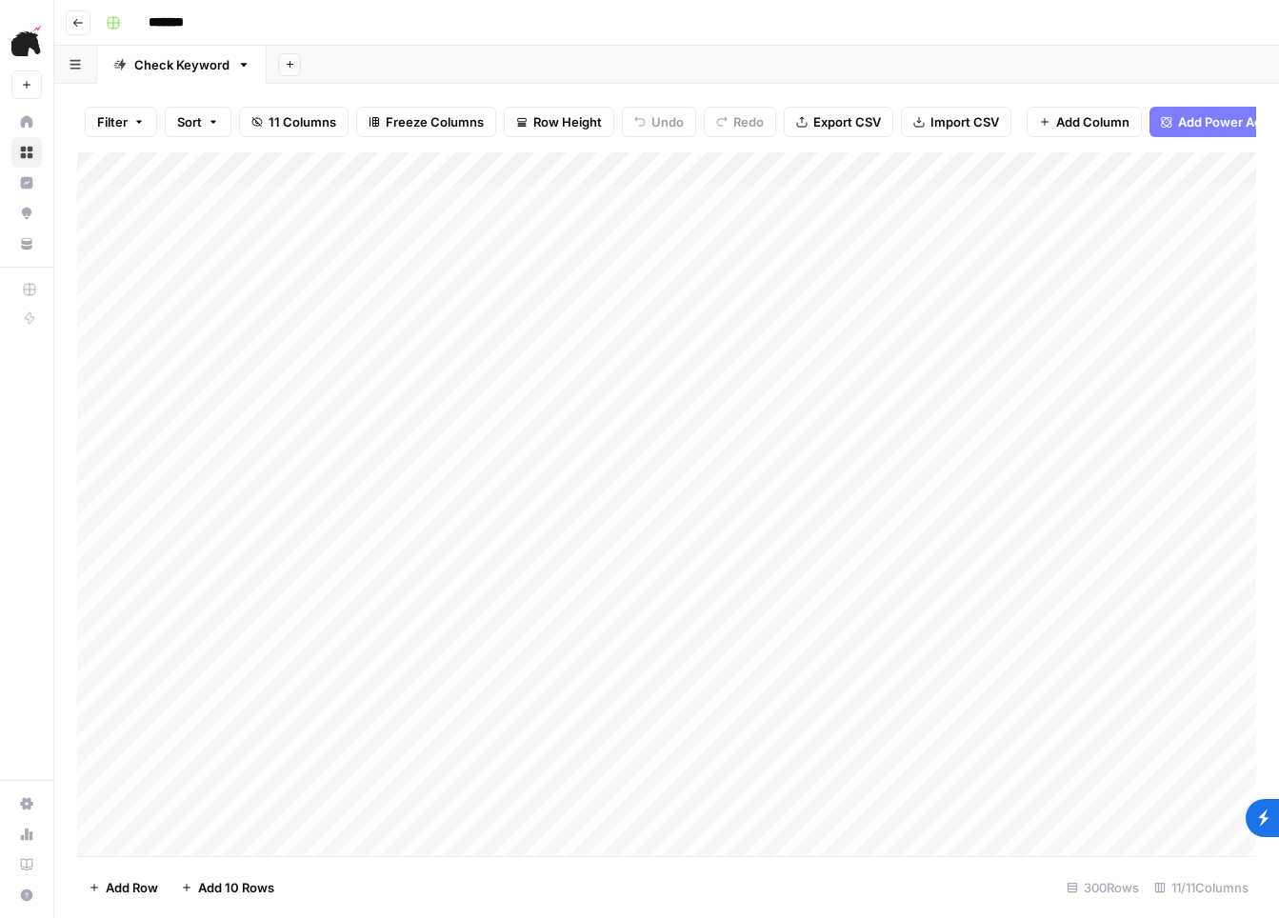
click at [450, 551] on div "Add Column" at bounding box center [666, 504] width 1179 height 704
